Goal: Task Accomplishment & Management: Manage account settings

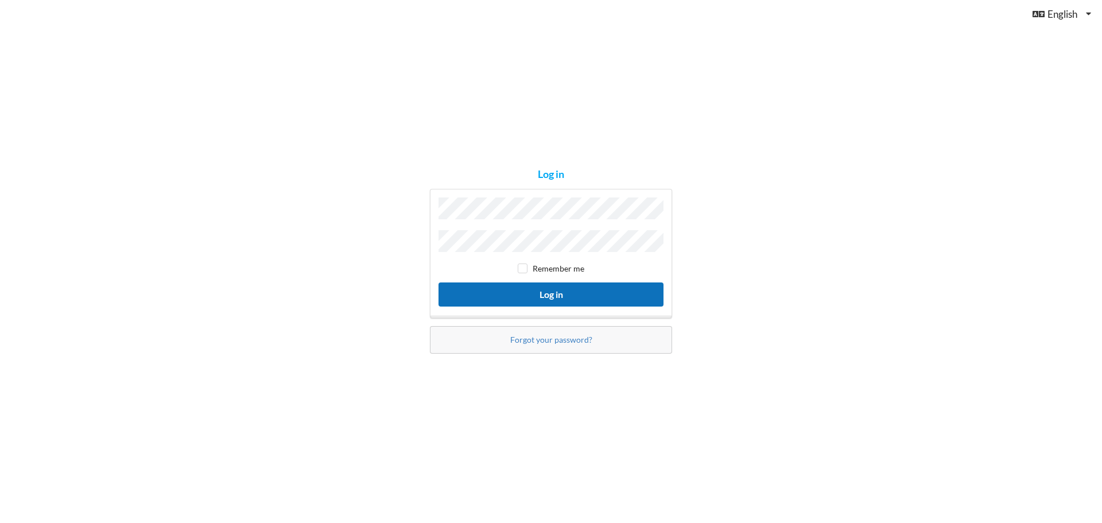
click at [619, 292] on button "Log in" at bounding box center [551, 294] width 225 height 24
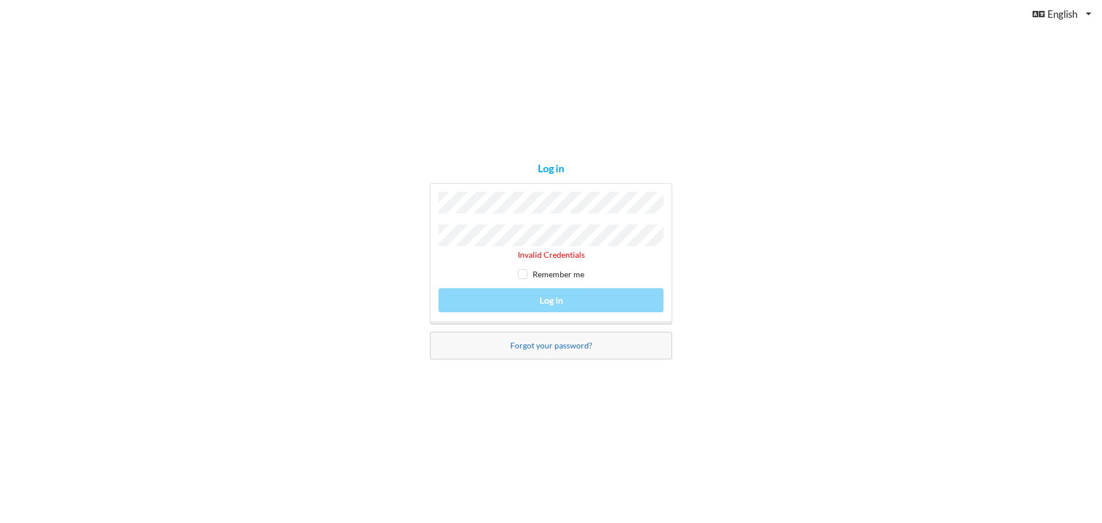
click at [575, 347] on link "Forgot your password?" at bounding box center [551, 345] width 82 height 10
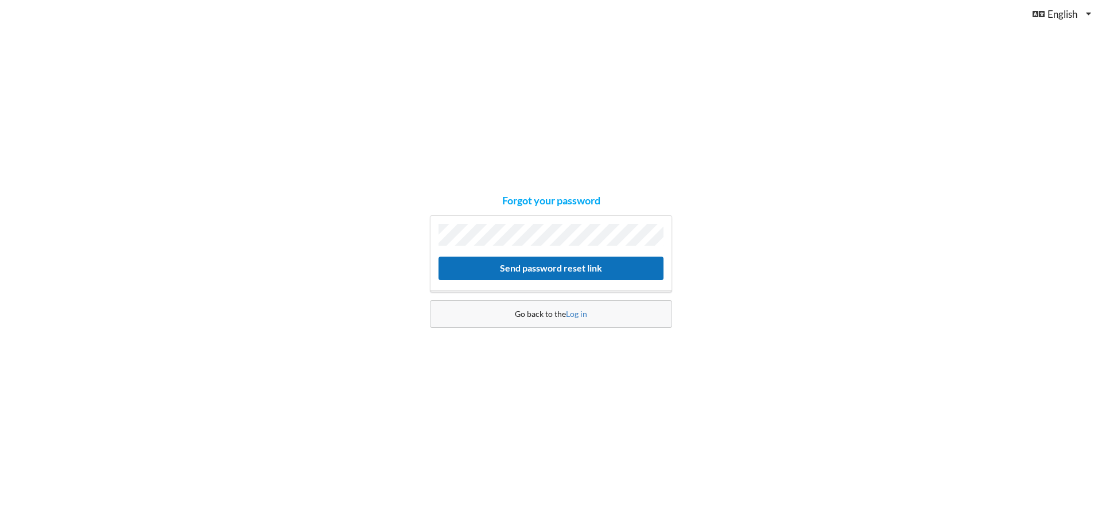
click at [629, 270] on button "Send password reset link" at bounding box center [551, 269] width 225 height 24
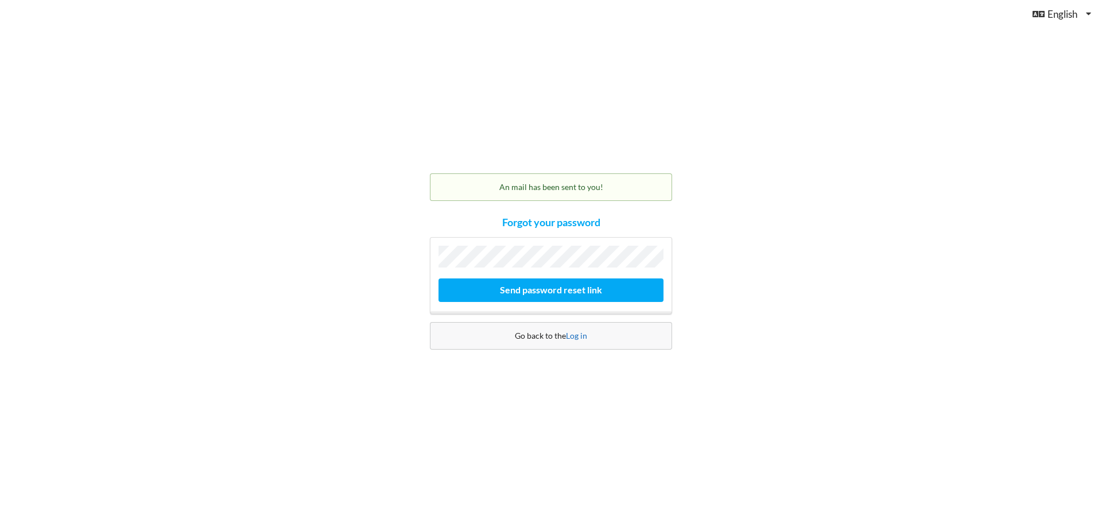
click at [576, 334] on link "Log in" at bounding box center [576, 336] width 21 height 10
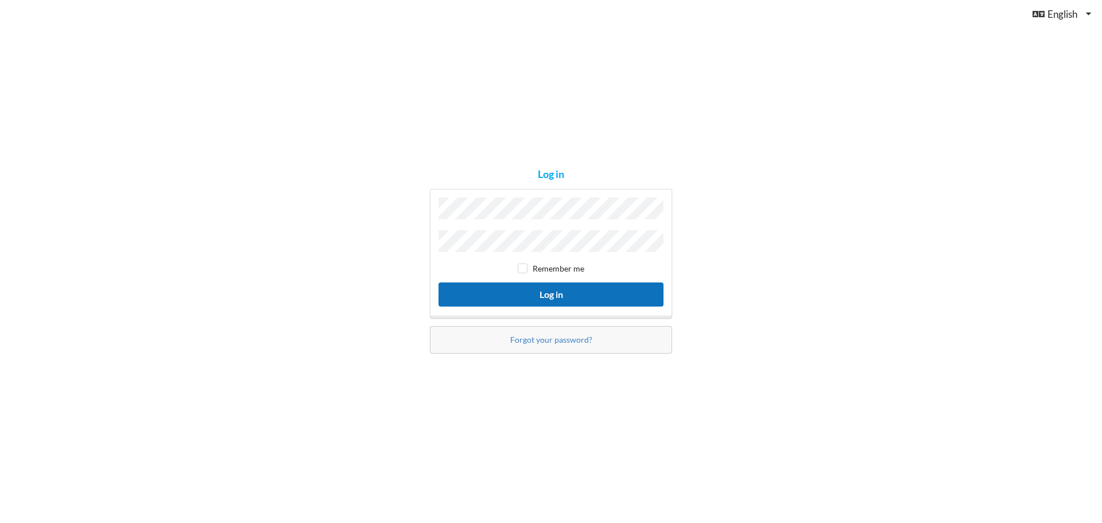
click at [617, 293] on button "Log in" at bounding box center [551, 294] width 225 height 24
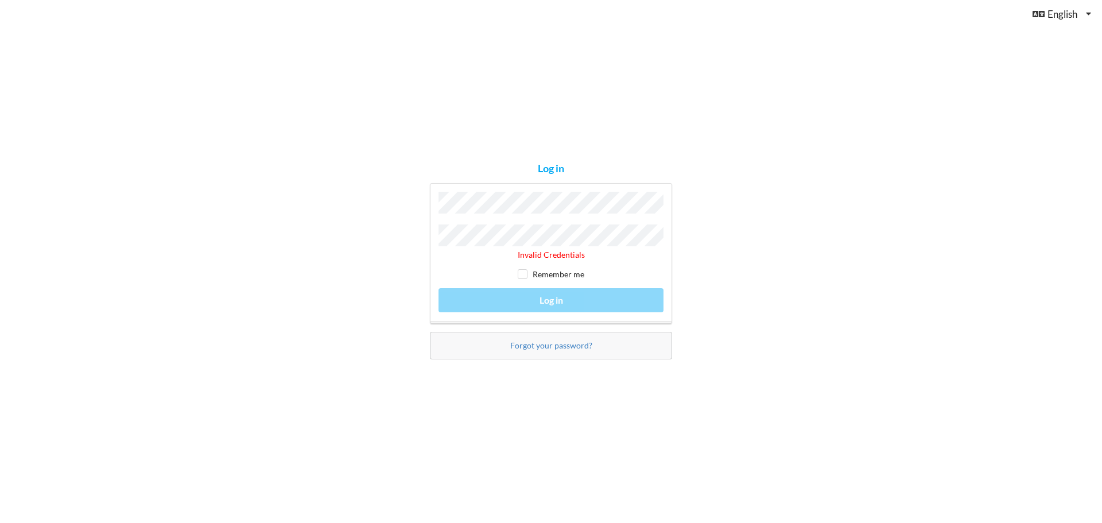
click at [414, 228] on div "Log in Invalid Credentials Remember me Log in Forgot your password?" at bounding box center [551, 261] width 1102 height 523
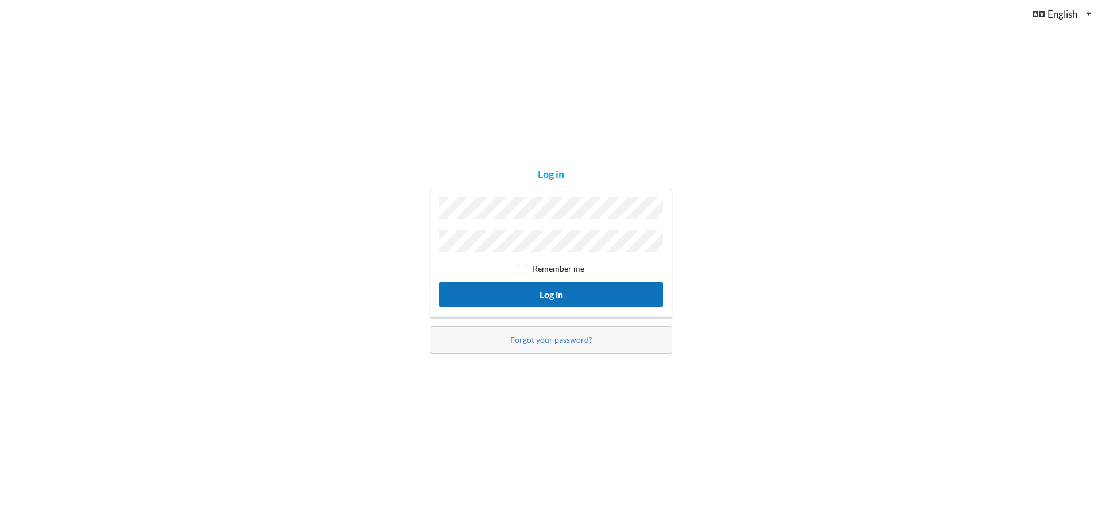
click at [548, 297] on button "Log in" at bounding box center [551, 294] width 225 height 24
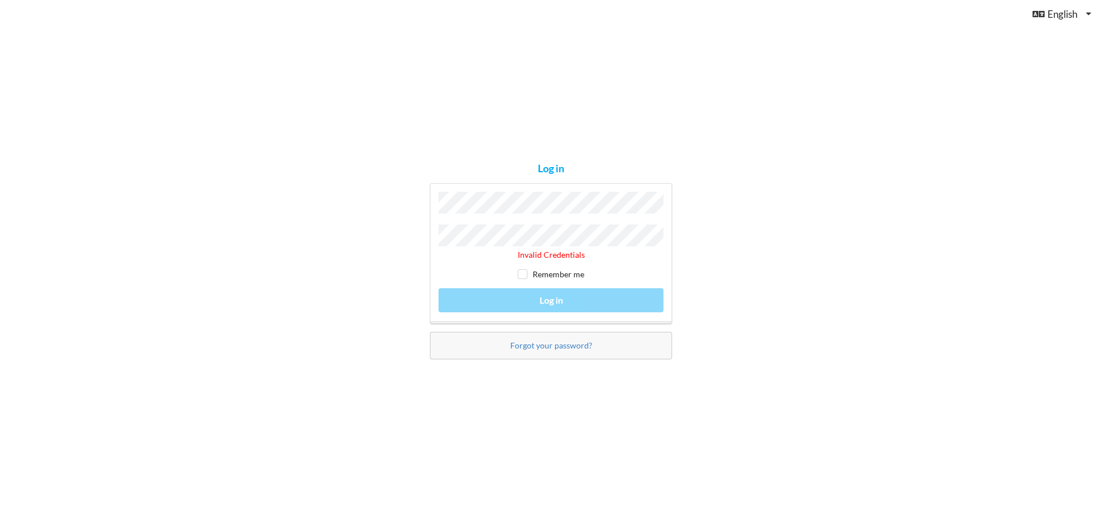
click at [377, 223] on div "Log in Invalid Credentials Remember me Log in Forgot your password?" at bounding box center [551, 261] width 1102 height 523
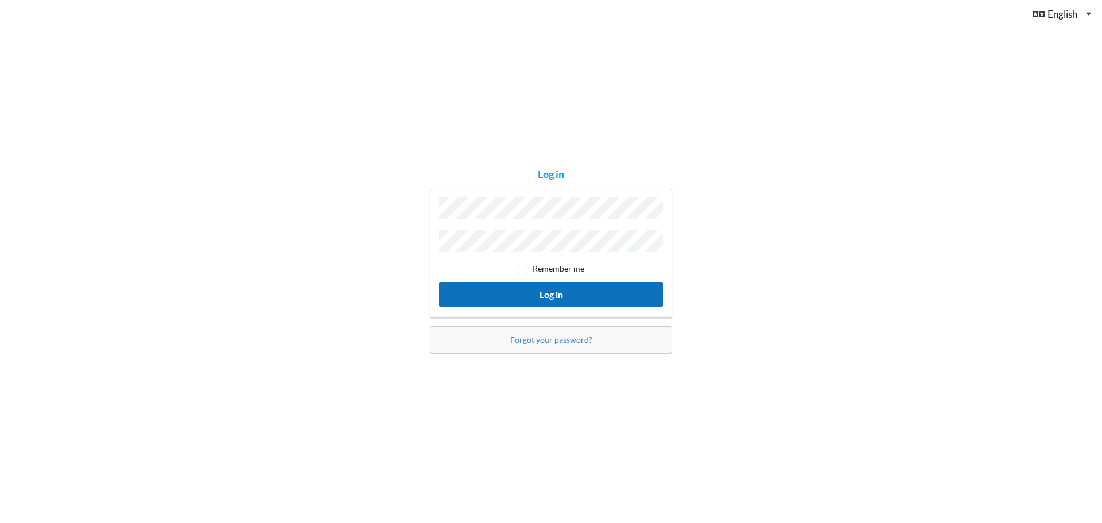
click at [580, 292] on button "Log in" at bounding box center [551, 294] width 225 height 24
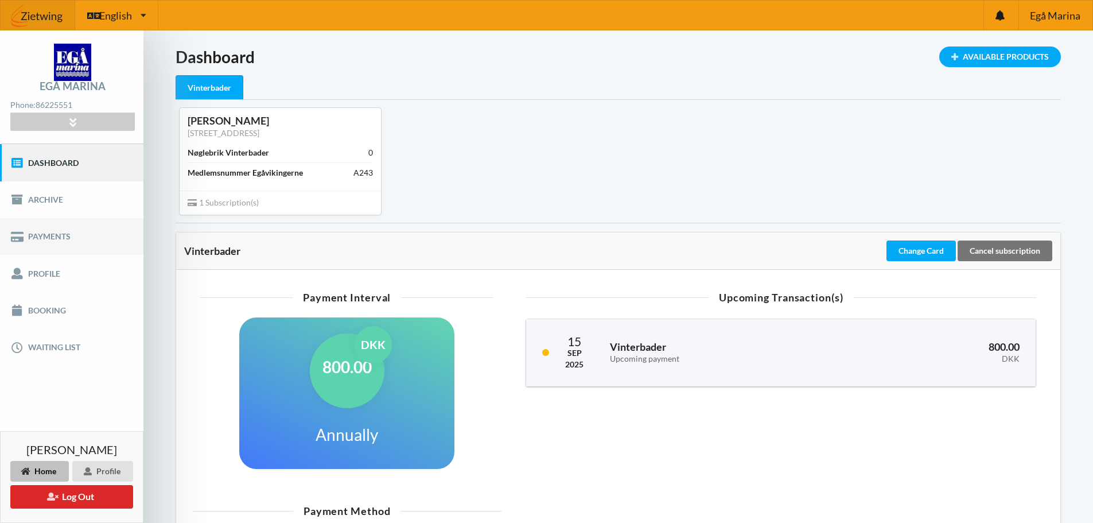
click at [49, 239] on link "Payments" at bounding box center [72, 236] width 144 height 37
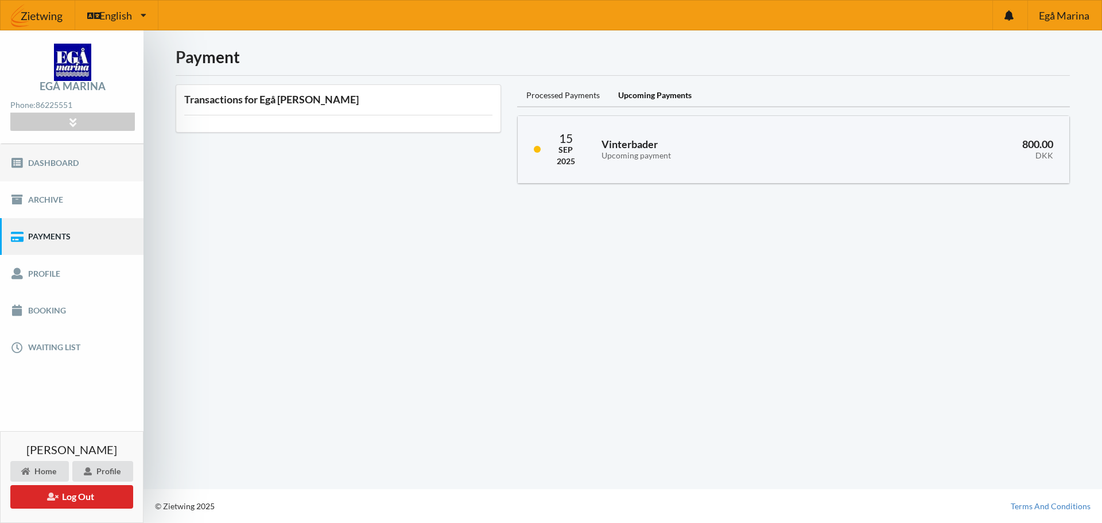
click at [68, 165] on link "Dashboard" at bounding box center [72, 162] width 144 height 37
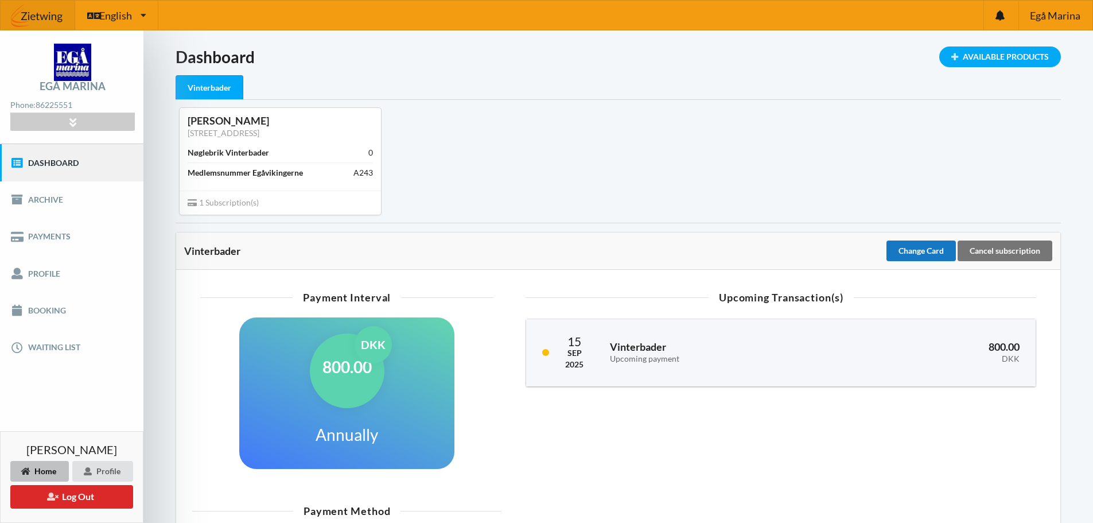
click at [906, 253] on div "Change Card" at bounding box center [921, 251] width 69 height 21
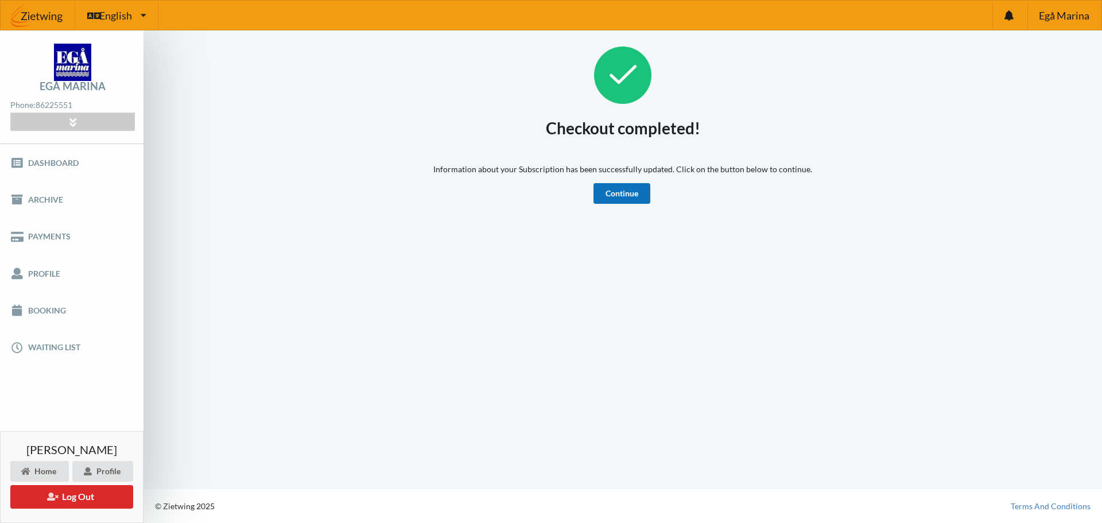
click at [632, 195] on link "Continue" at bounding box center [622, 193] width 57 height 21
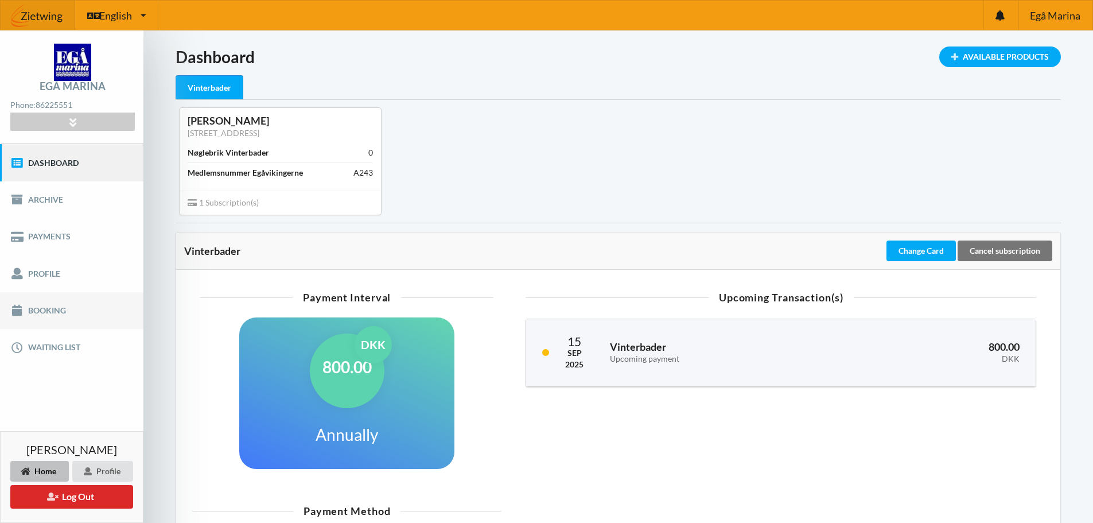
click at [60, 308] on link "Booking" at bounding box center [72, 310] width 144 height 37
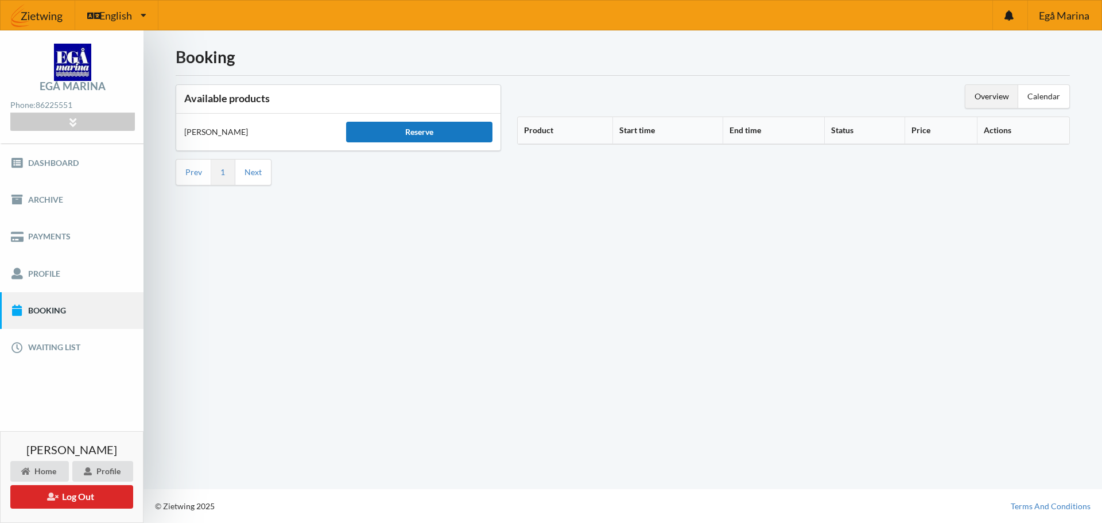
click at [382, 127] on div "Reserve" at bounding box center [419, 132] width 146 height 21
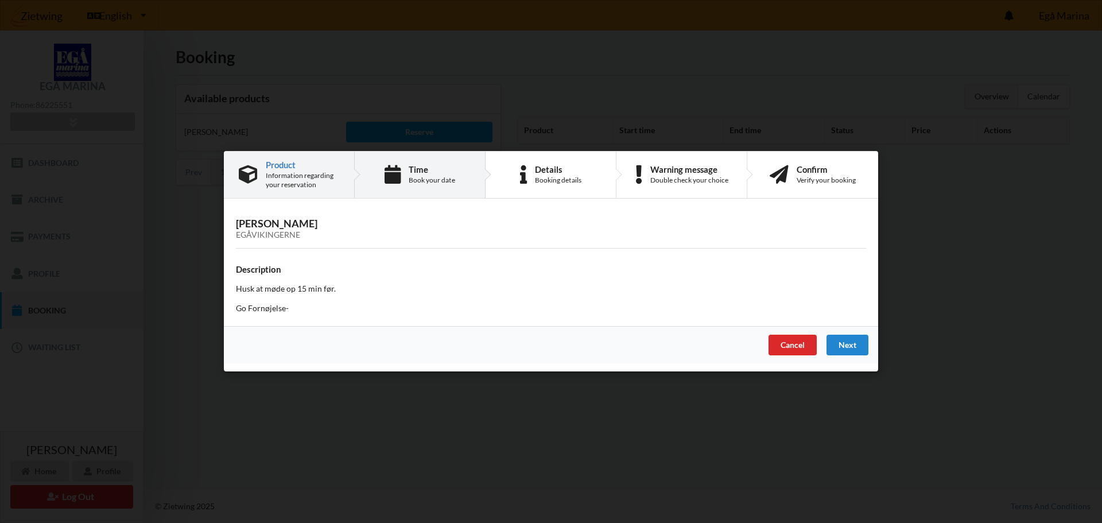
click at [444, 177] on div "Book your date" at bounding box center [432, 180] width 46 height 9
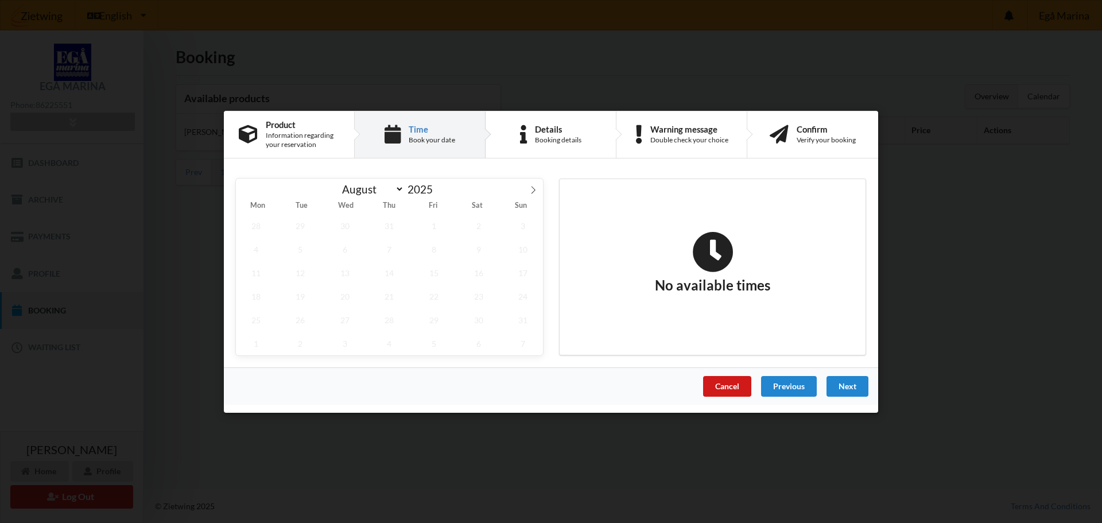
click at [716, 385] on div "Cancel" at bounding box center [727, 385] width 48 height 21
